Goal: Task Accomplishment & Management: Complete application form

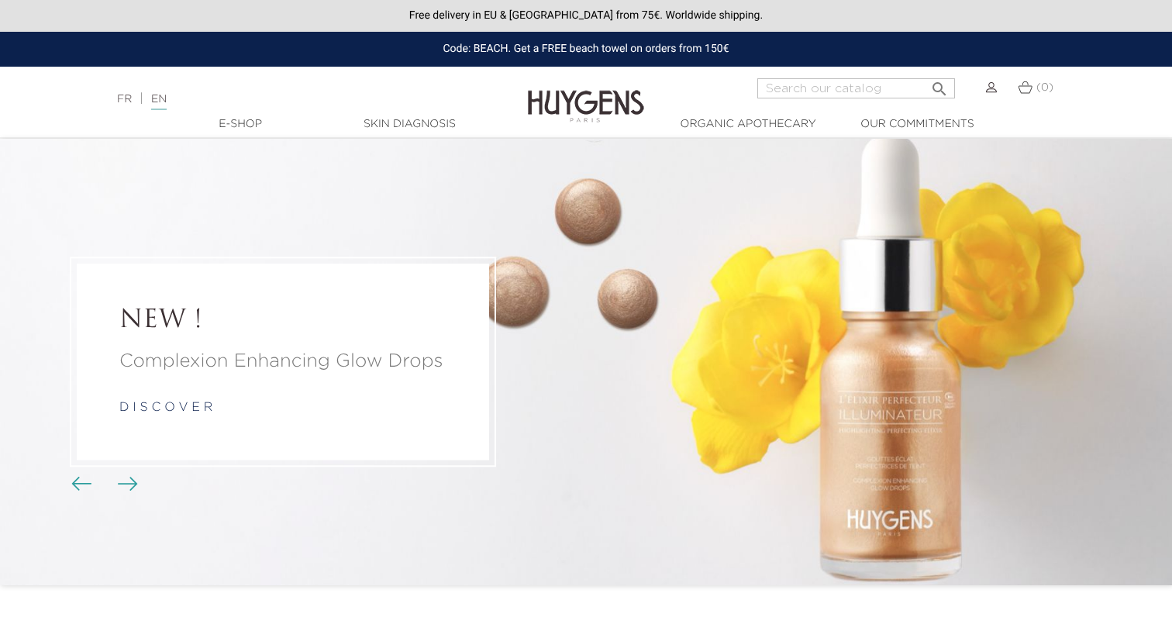
scroll to position [2445, 0]
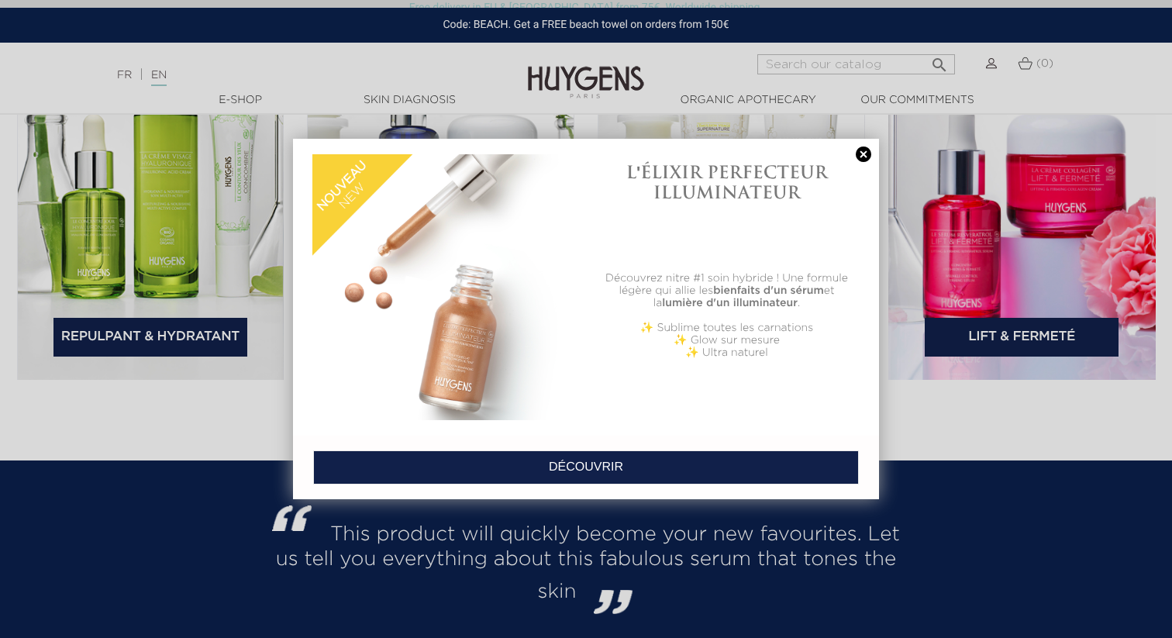
click at [860, 156] on link at bounding box center [864, 155] width 22 height 16
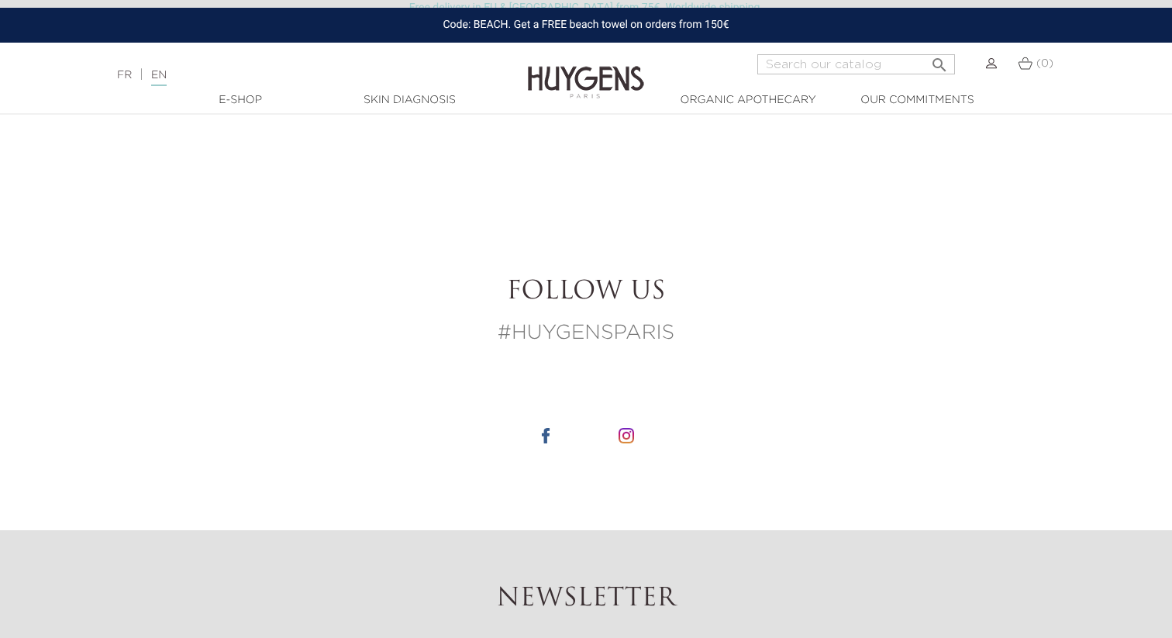
scroll to position [5581, 0]
click at [629, 429] on img at bounding box center [627, 437] width 16 height 16
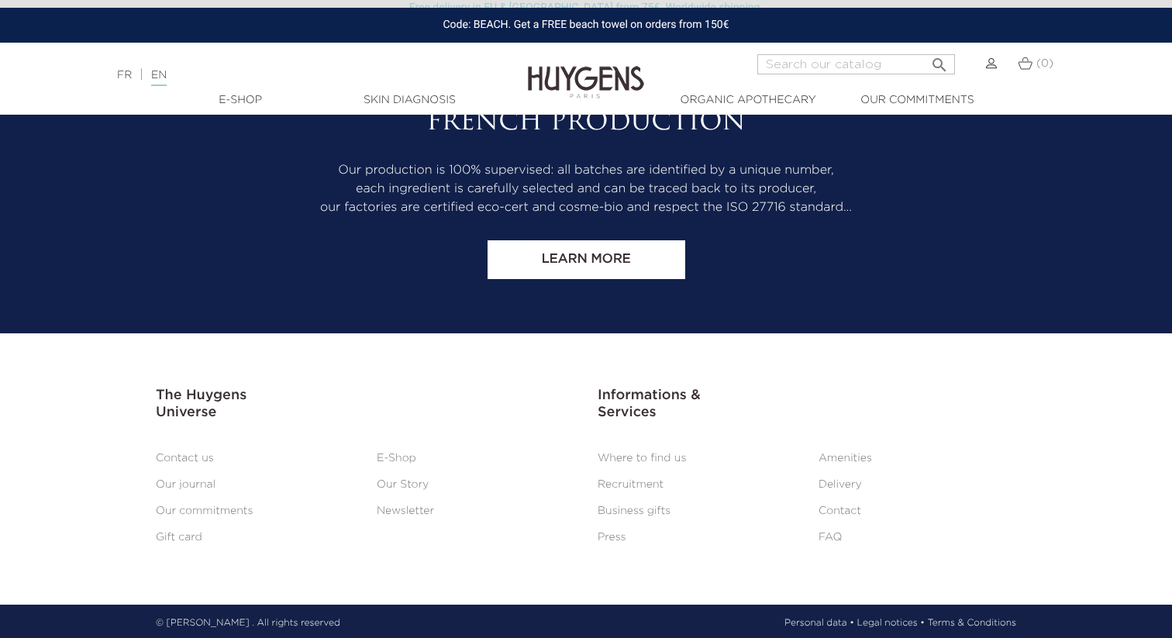
click at [205, 459] on link "Contact us" at bounding box center [185, 458] width 58 height 11
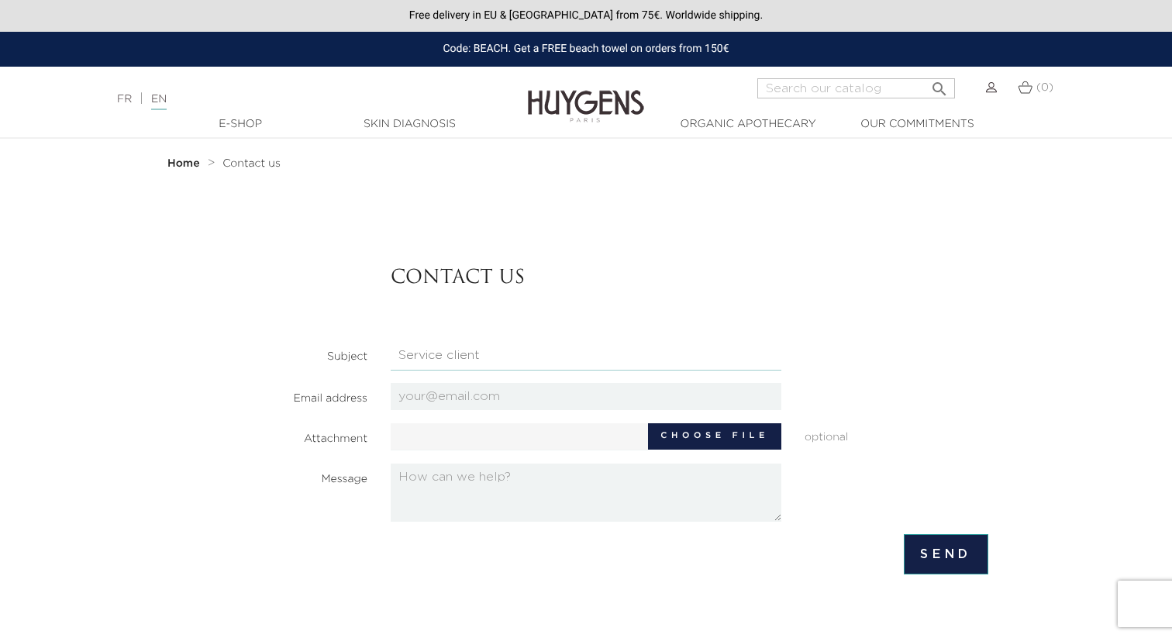
click at [574, 355] on select "HQ Job applications Partnerships Press Relations Retail Job Applications Servic…" at bounding box center [586, 355] width 391 height 29
select select "4"
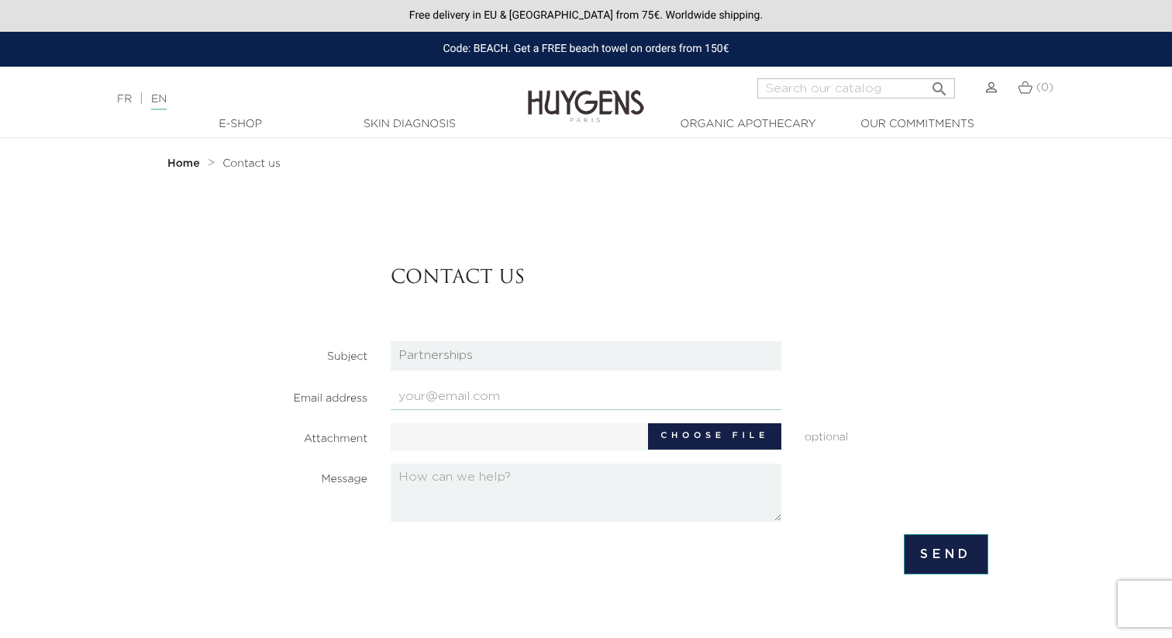
click at [533, 402] on input "email" at bounding box center [586, 396] width 391 height 27
type input "[PERSON_NAME][EMAIL_ADDRESS][DOMAIN_NAME]"
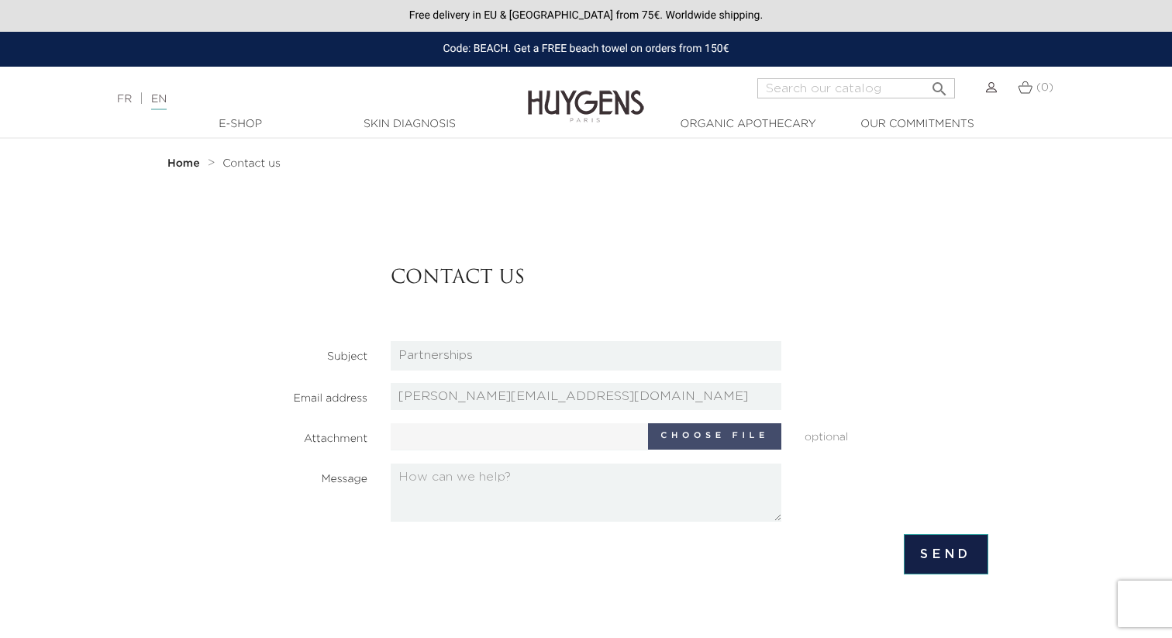
click at [679, 436] on label "Choose file" at bounding box center [714, 436] width 133 height 26
click at [679, 436] on input "Choose file" at bounding box center [536, 434] width 290 height 23
type input "C:\fakepath\MyMyPanda Profile.pdf"
type input "MyMyPanda Profile.pdf"
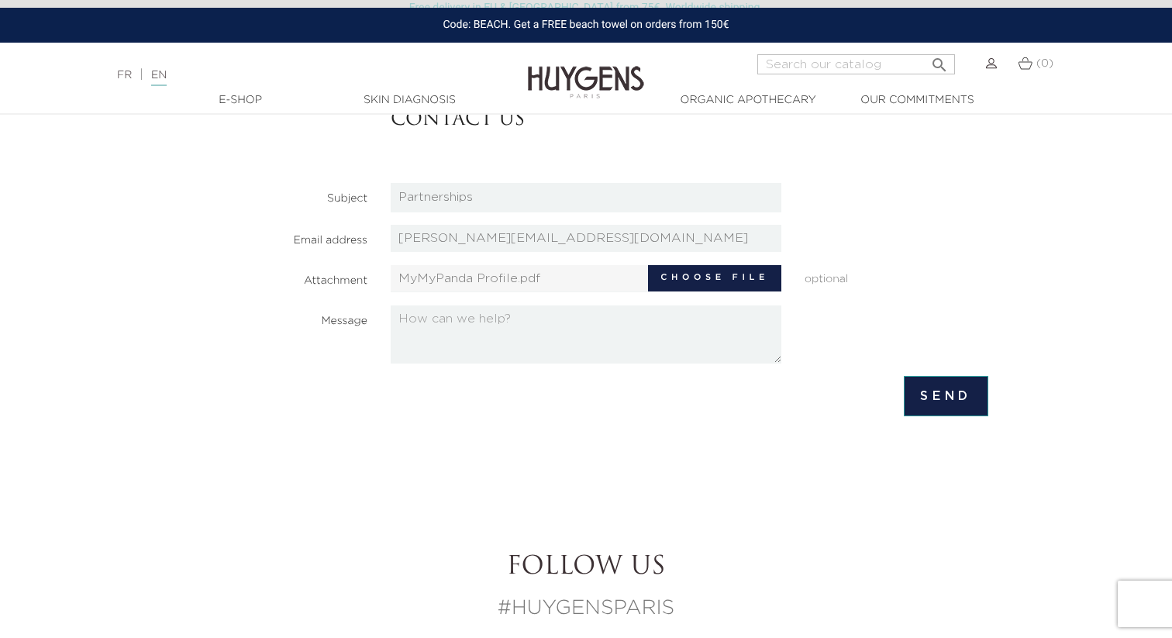
scroll to position [198, 0]
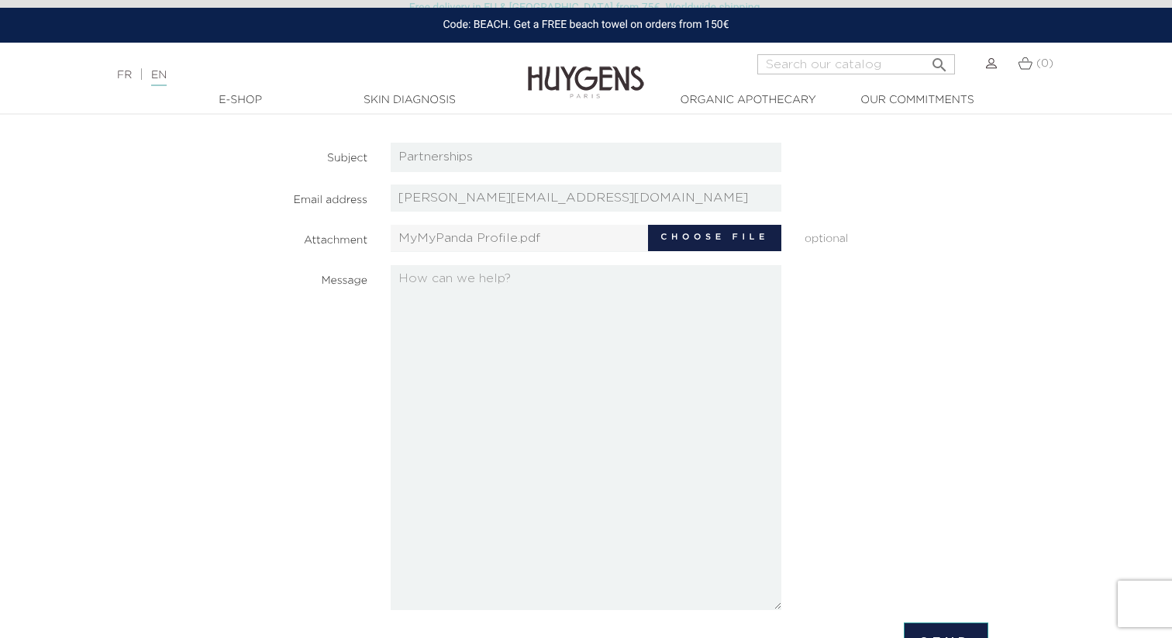
drag, startPoint x: 778, startPoint y: 319, endPoint x: 783, endPoint y: 607, distance: 287.7
click at [783, 607] on form "Contact us Subject HQ Job applications Partnerships Press Relations Retail Job …" at bounding box center [586, 346] width 805 height 633
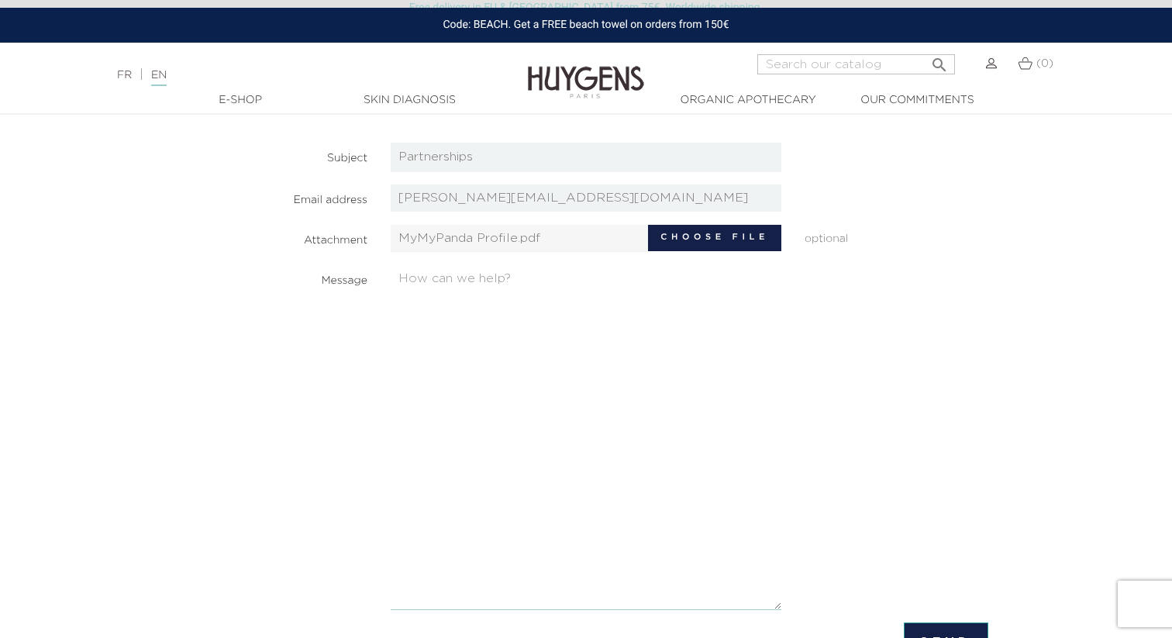
click at [478, 292] on textarea at bounding box center [586, 437] width 391 height 345
paste textarea "Loremip, Dolors amet co adip elitse do eiusm temp incid utlabor ! Etdol magn al…"
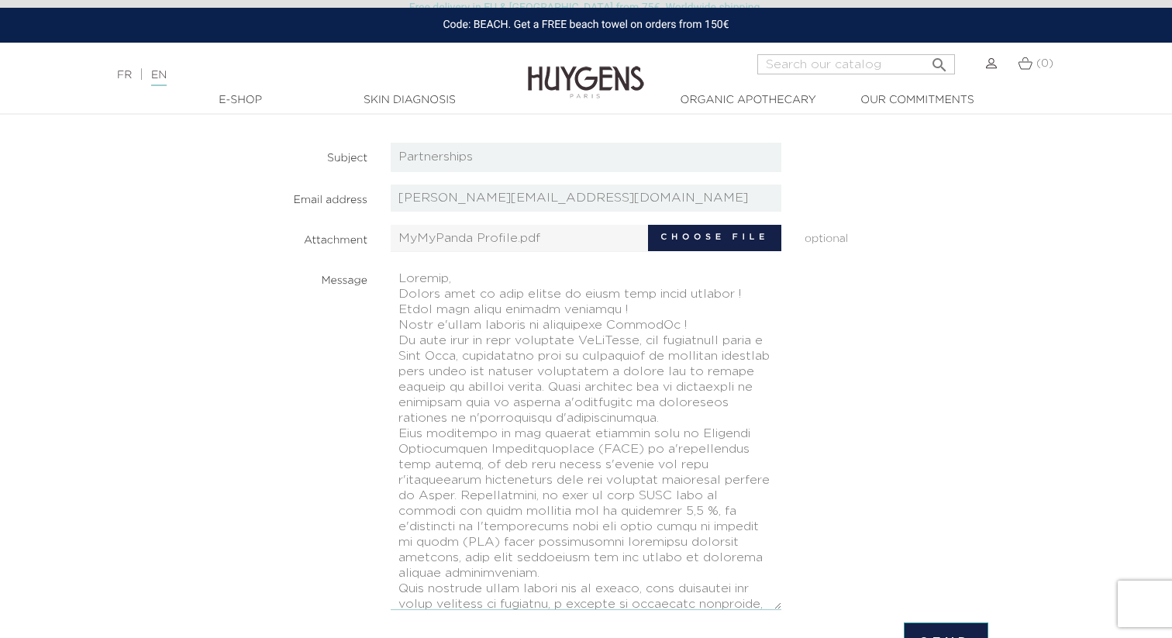
scroll to position [264, 0]
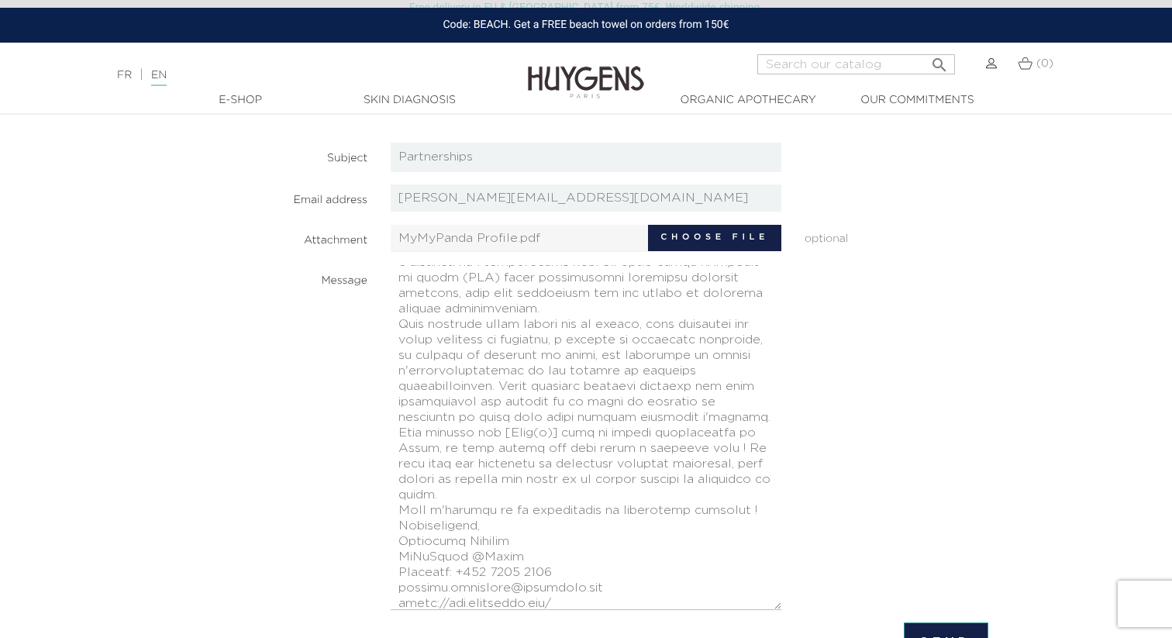
click at [497, 523] on textarea at bounding box center [586, 437] width 391 height 345
click at [753, 507] on textarea at bounding box center [586, 437] width 391 height 345
click at [516, 493] on textarea at bounding box center [586, 437] width 391 height 345
click at [400, 429] on textarea at bounding box center [586, 437] width 391 height 345
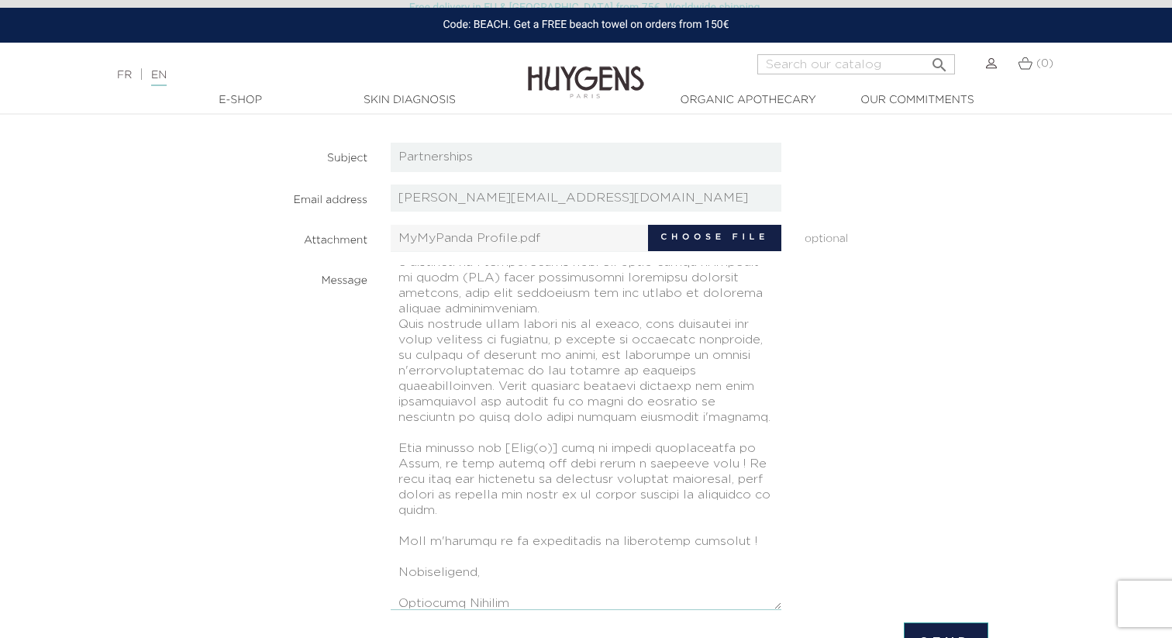
click at [483, 311] on textarea at bounding box center [586, 437] width 391 height 345
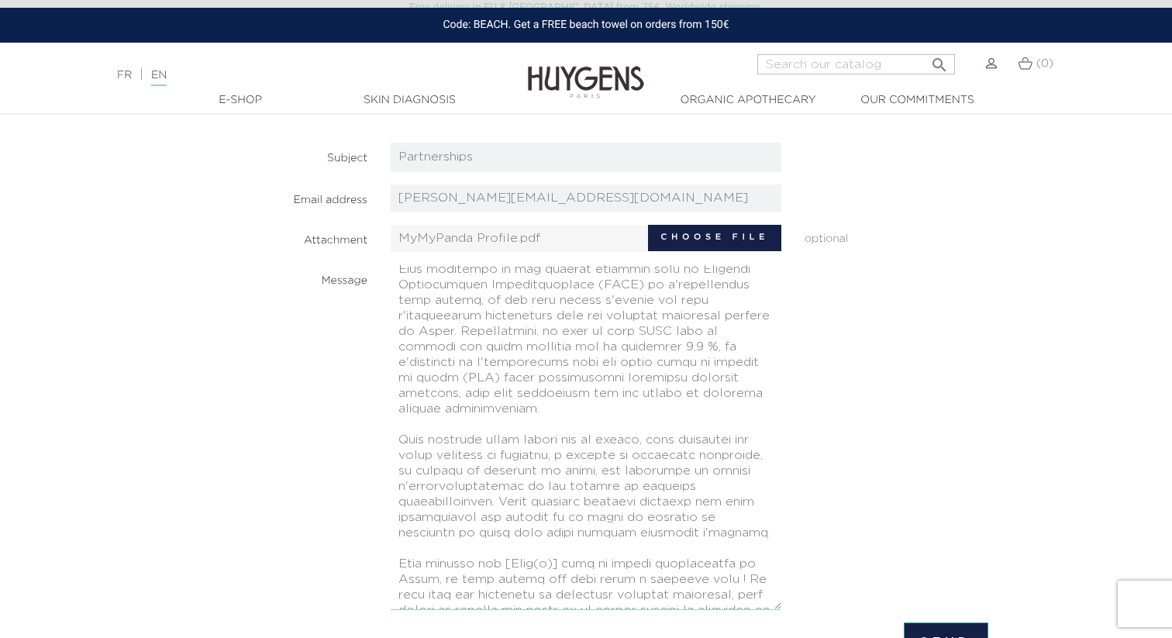
scroll to position [98, 0]
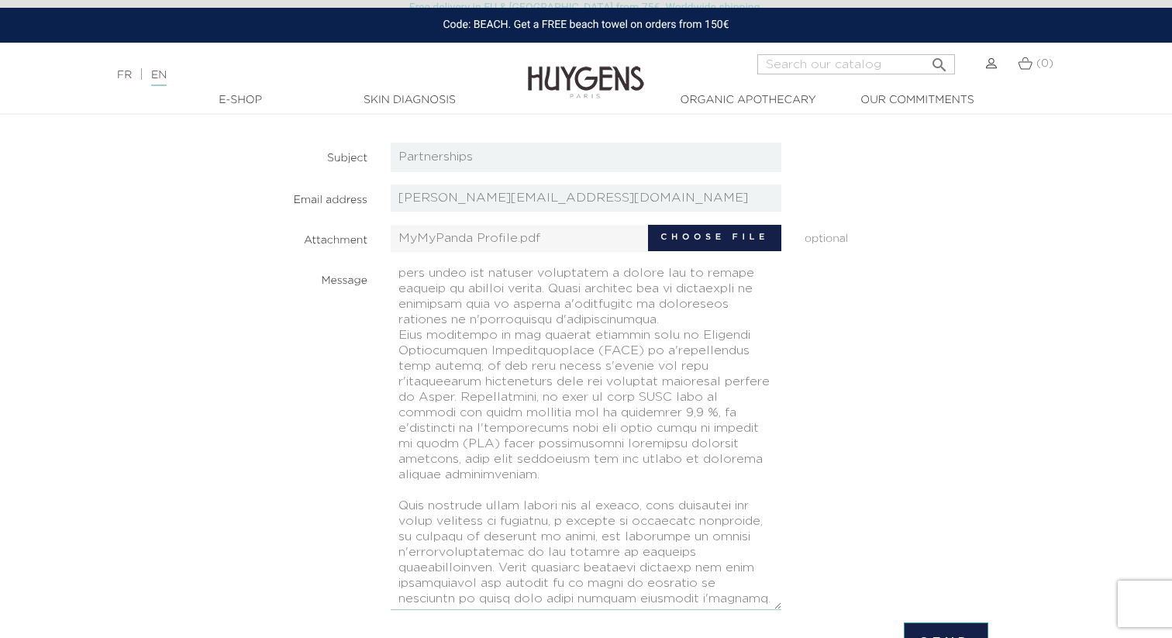
click at [401, 333] on textarea at bounding box center [586, 437] width 391 height 345
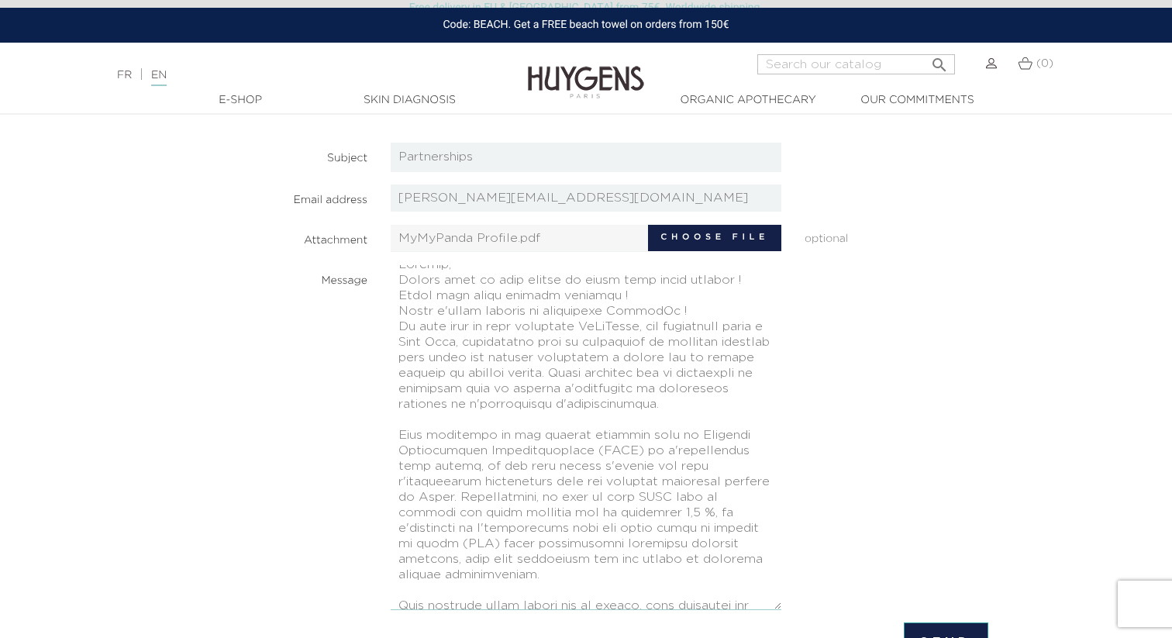
scroll to position [4, 0]
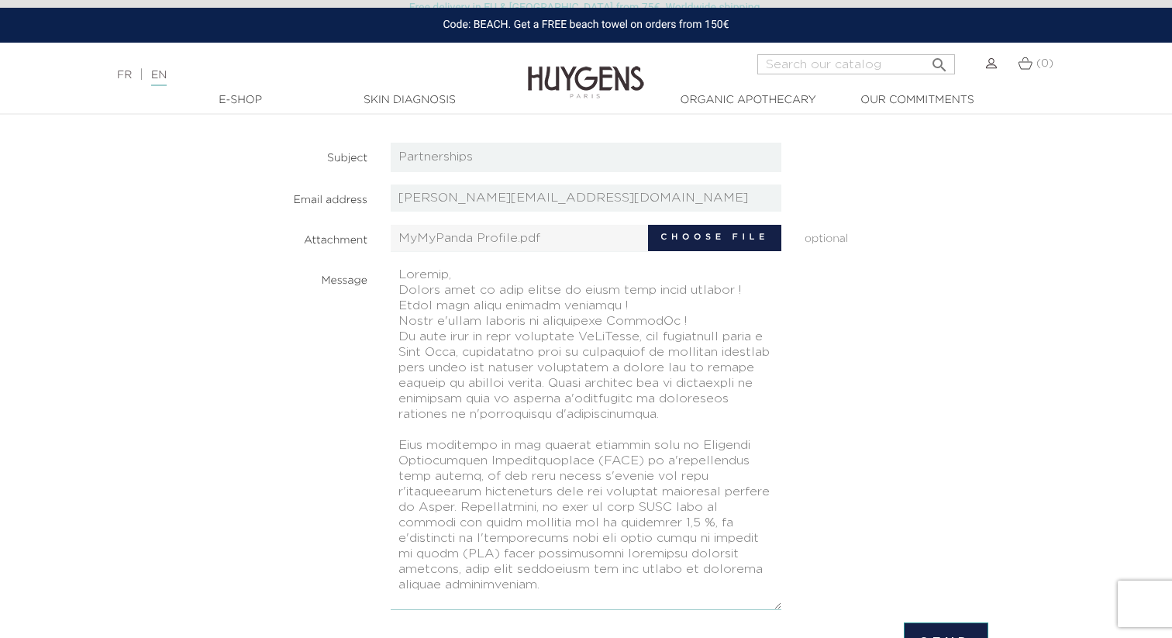
drag, startPoint x: 686, startPoint y: 321, endPoint x: 382, endPoint y: 294, distance: 305.1
click at [382, 294] on div at bounding box center [586, 437] width 414 height 345
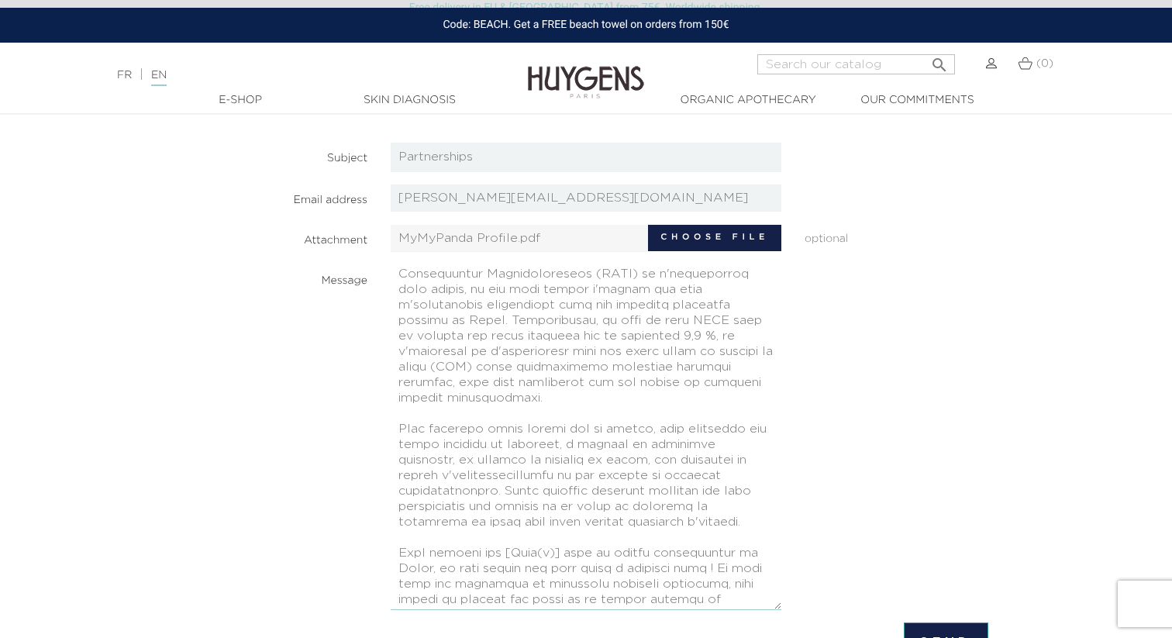
scroll to position [165, 0]
drag, startPoint x: 572, startPoint y: 547, endPoint x: 512, endPoint y: 544, distance: 59.7
click at [512, 544] on textarea at bounding box center [586, 437] width 391 height 345
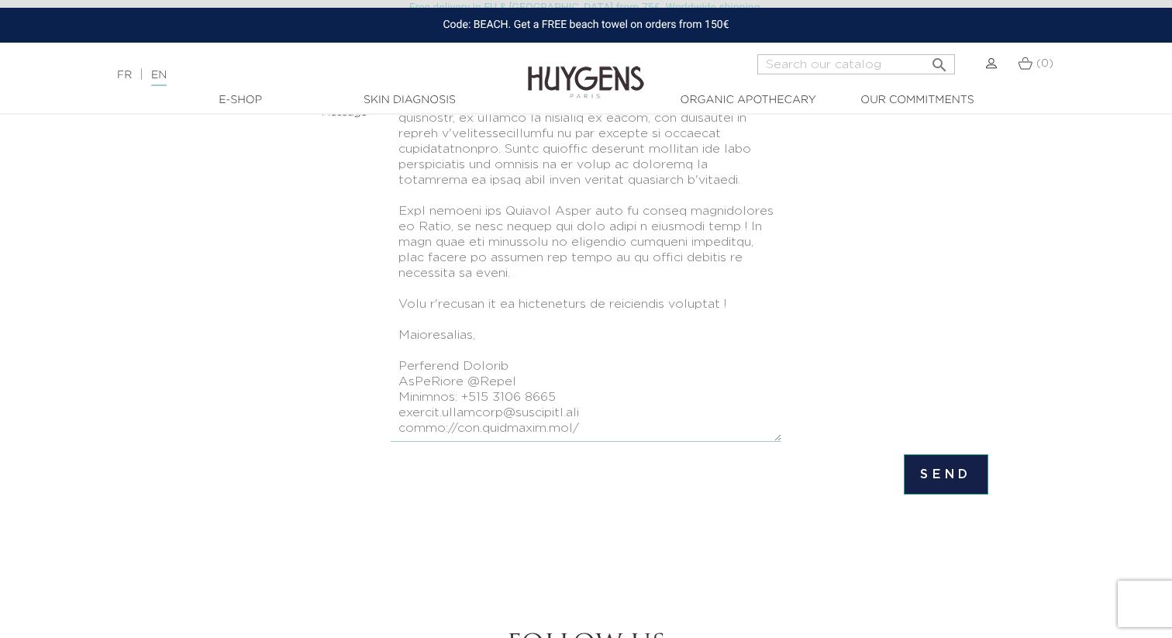
scroll to position [406, 0]
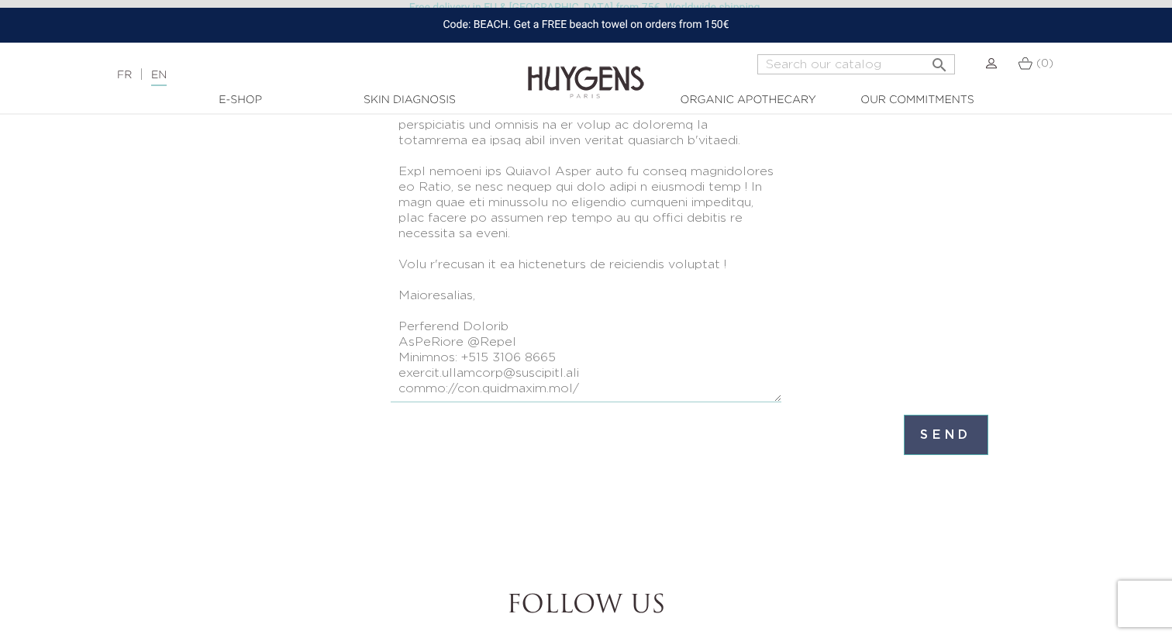
type textarea "Loremip, Do sita cons ad elit seddoeius TeMpOrinc, utl etdolorema aliqu e Admi …"
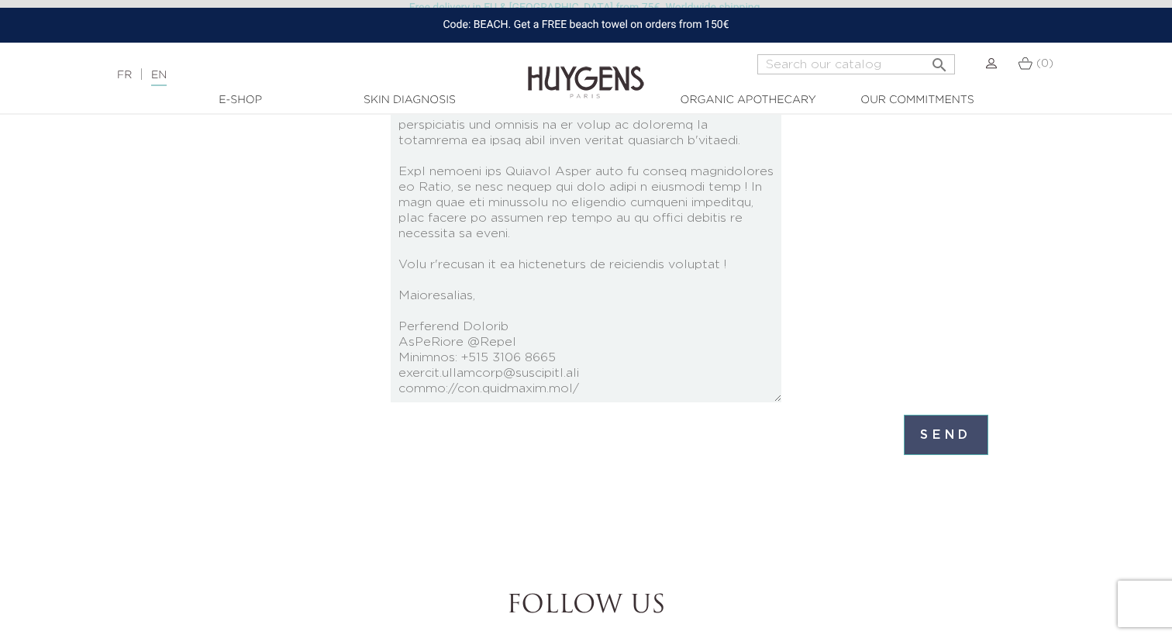
click at [956, 431] on input "Send" at bounding box center [946, 435] width 84 height 40
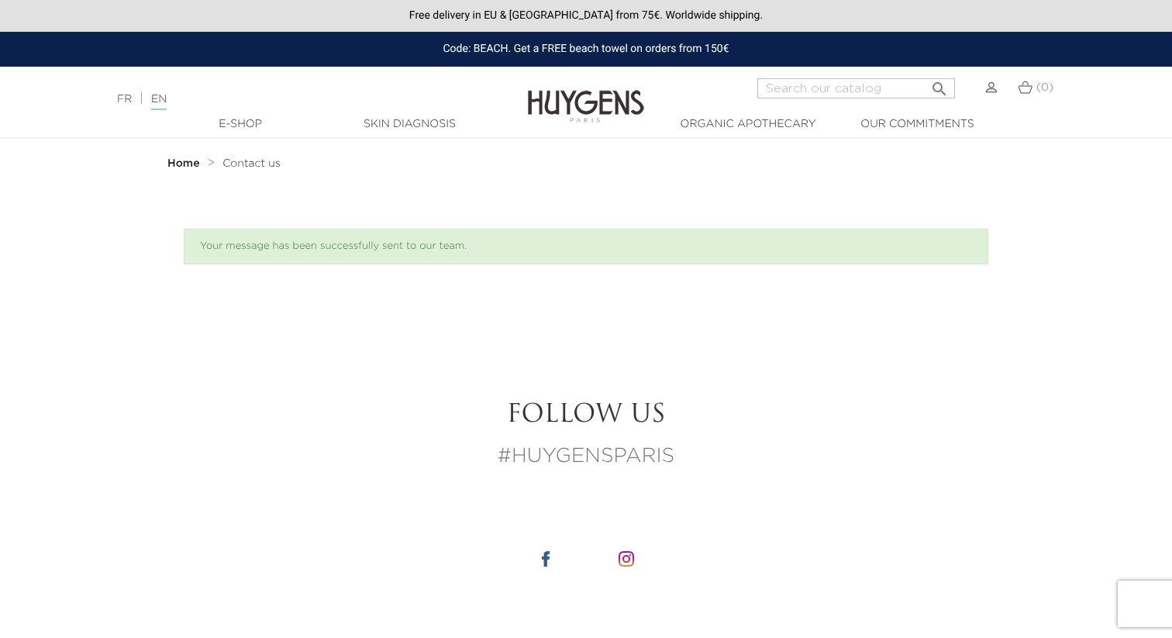
click at [594, 107] on img at bounding box center [586, 95] width 116 height 60
